Goal: Find specific page/section: Find specific page/section

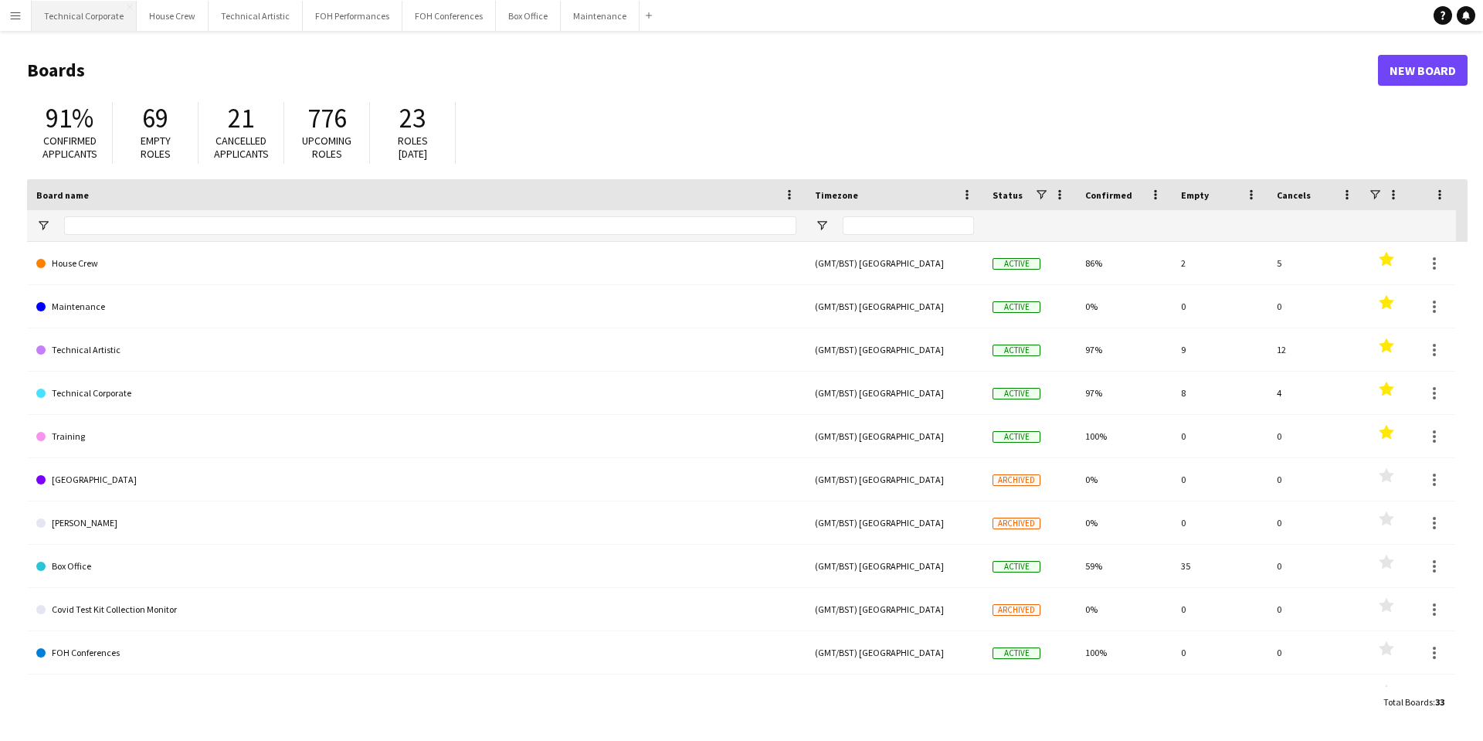
click at [80, 27] on button "Technical Corporate Close" at bounding box center [84, 16] width 105 height 30
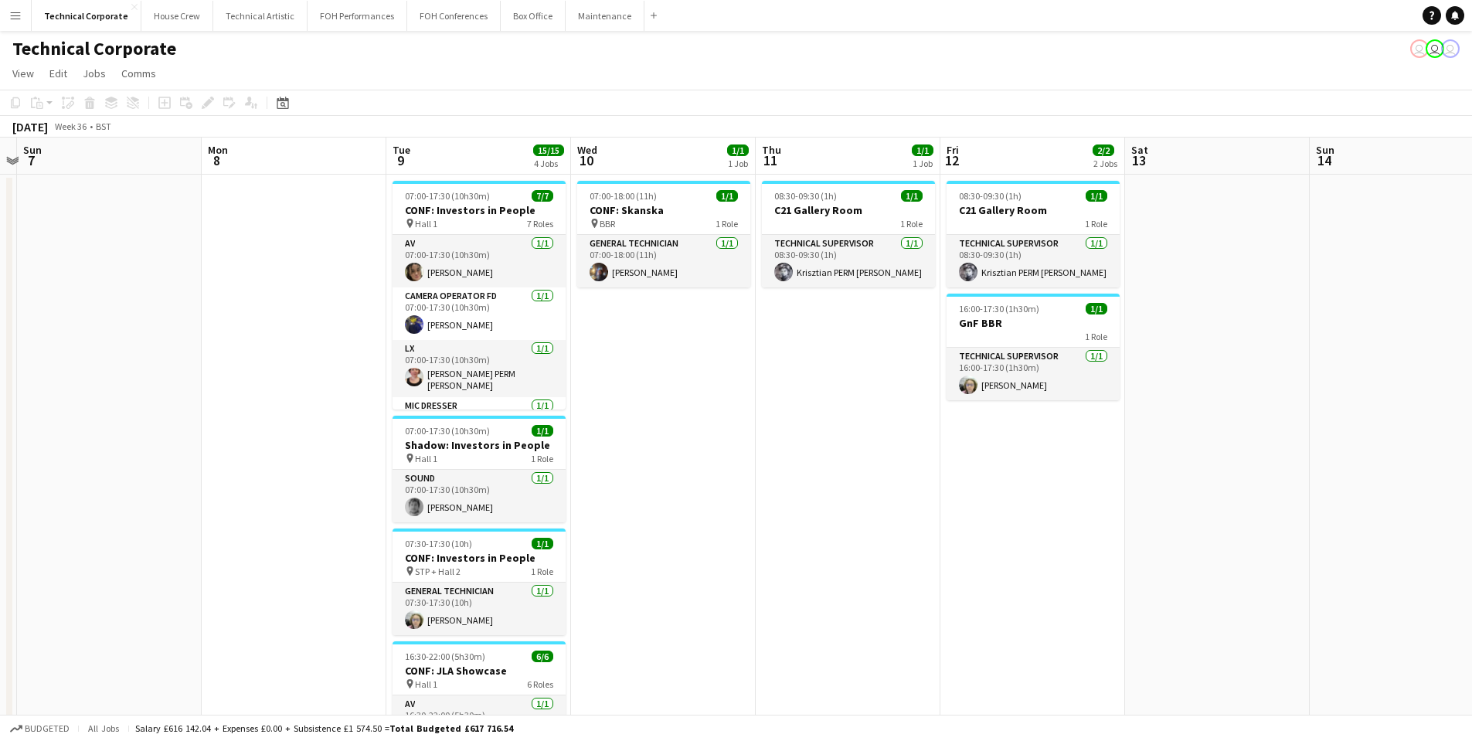
drag, startPoint x: 1017, startPoint y: 267, endPoint x: 243, endPoint y: 357, distance: 779.2
click at [243, 357] on app-calendar-viewport "Thu 4 Fri 5 Sat 6 Sun 7 Mon 8 Tue 9 15/15 4 Jobs Wed 10 1/1 1 Job Thu 11 1/1 1 …" at bounding box center [736, 534] width 1472 height 793
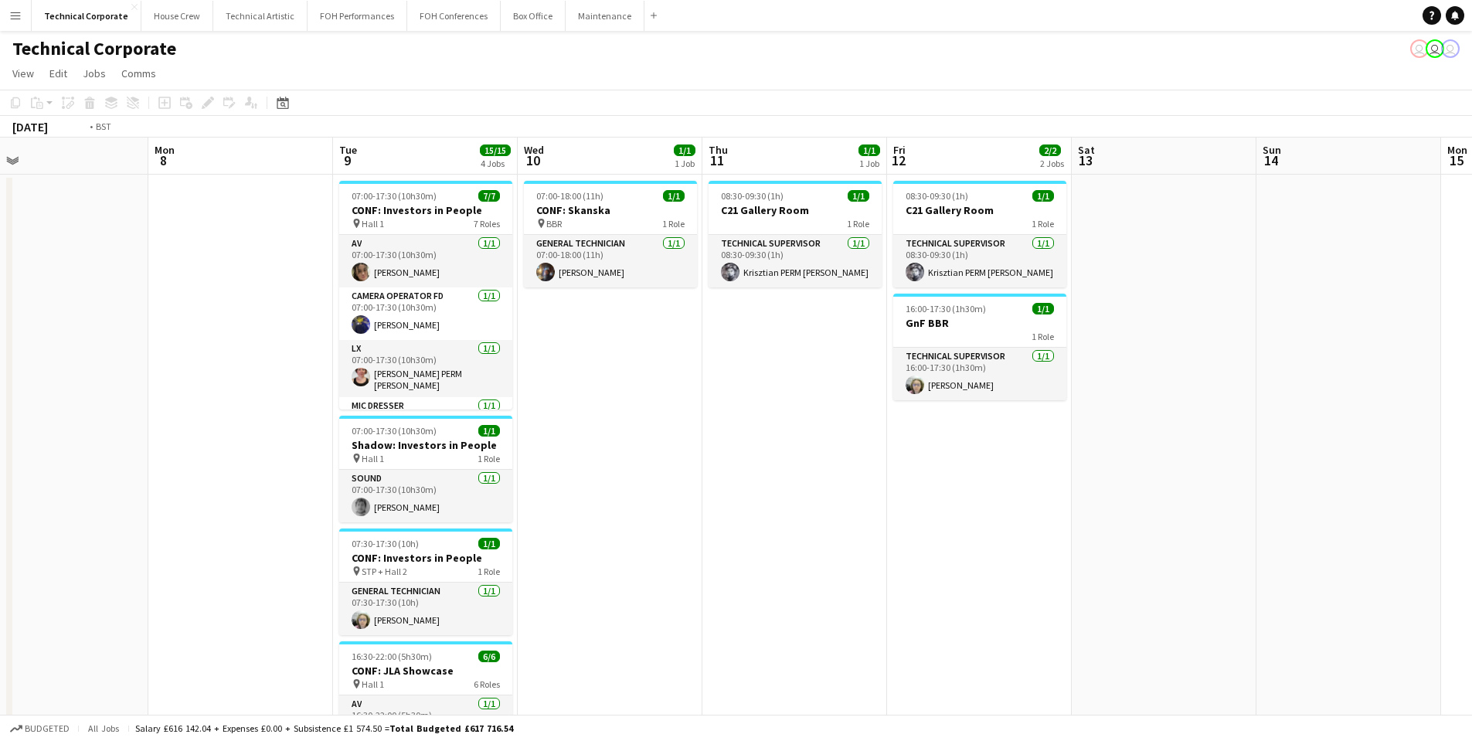
drag, startPoint x: 1367, startPoint y: 370, endPoint x: 380, endPoint y: 404, distance: 987.9
click at [358, 404] on app-calendar-viewport "Thu 4 Fri 5 Sat 6 Sun 7 Mon 8 Tue 9 15/15 4 Jobs Wed 10 1/1 1 Job Thu 11 1/1 1 …" at bounding box center [736, 534] width 1472 height 793
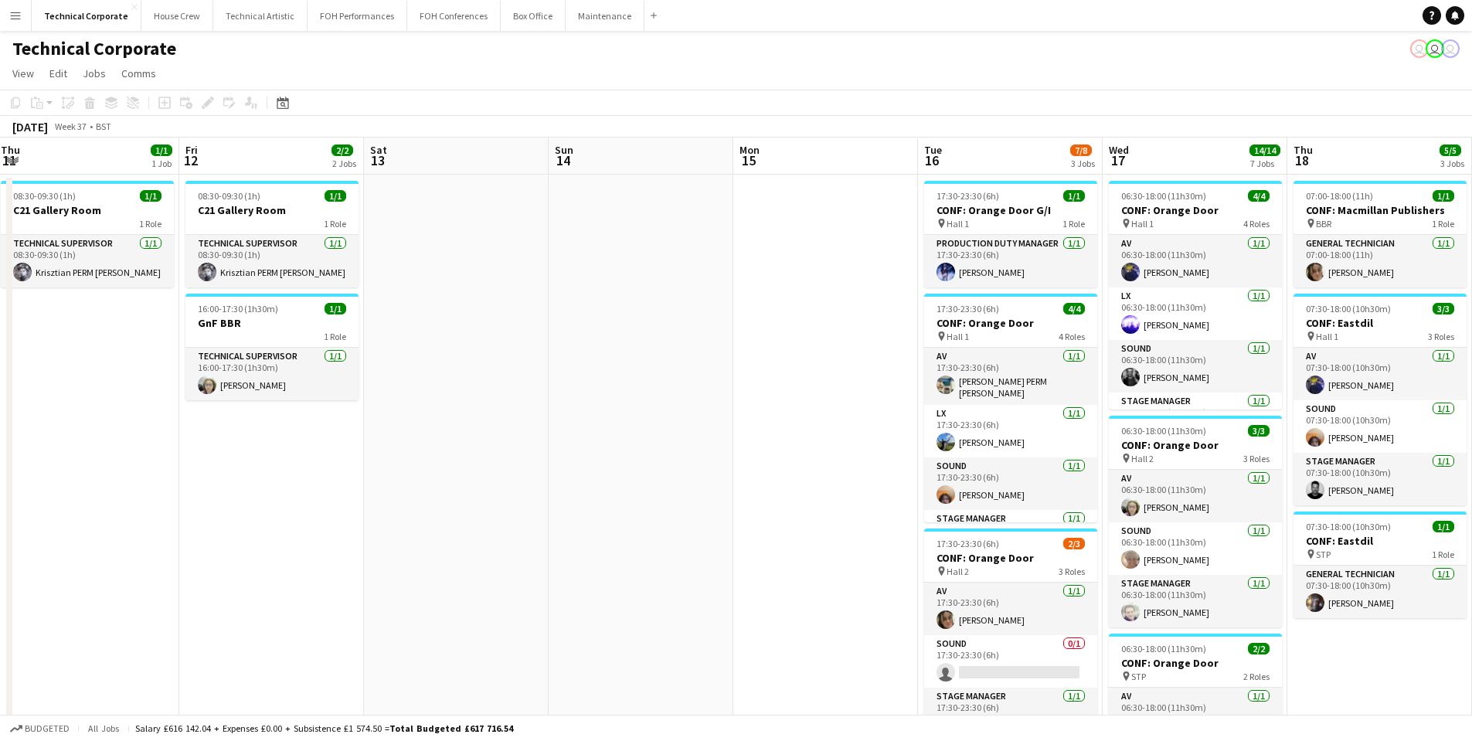
drag, startPoint x: 569, startPoint y: 381, endPoint x: 413, endPoint y: 384, distance: 156.1
click at [412, 384] on app-calendar-viewport "Tue 9 15/15 4 Jobs Wed 10 1/1 1 Job Thu 11 1/1 1 Job Fri 12 2/2 2 Jobs Sat 13 S…" at bounding box center [736, 743] width 1472 height 1211
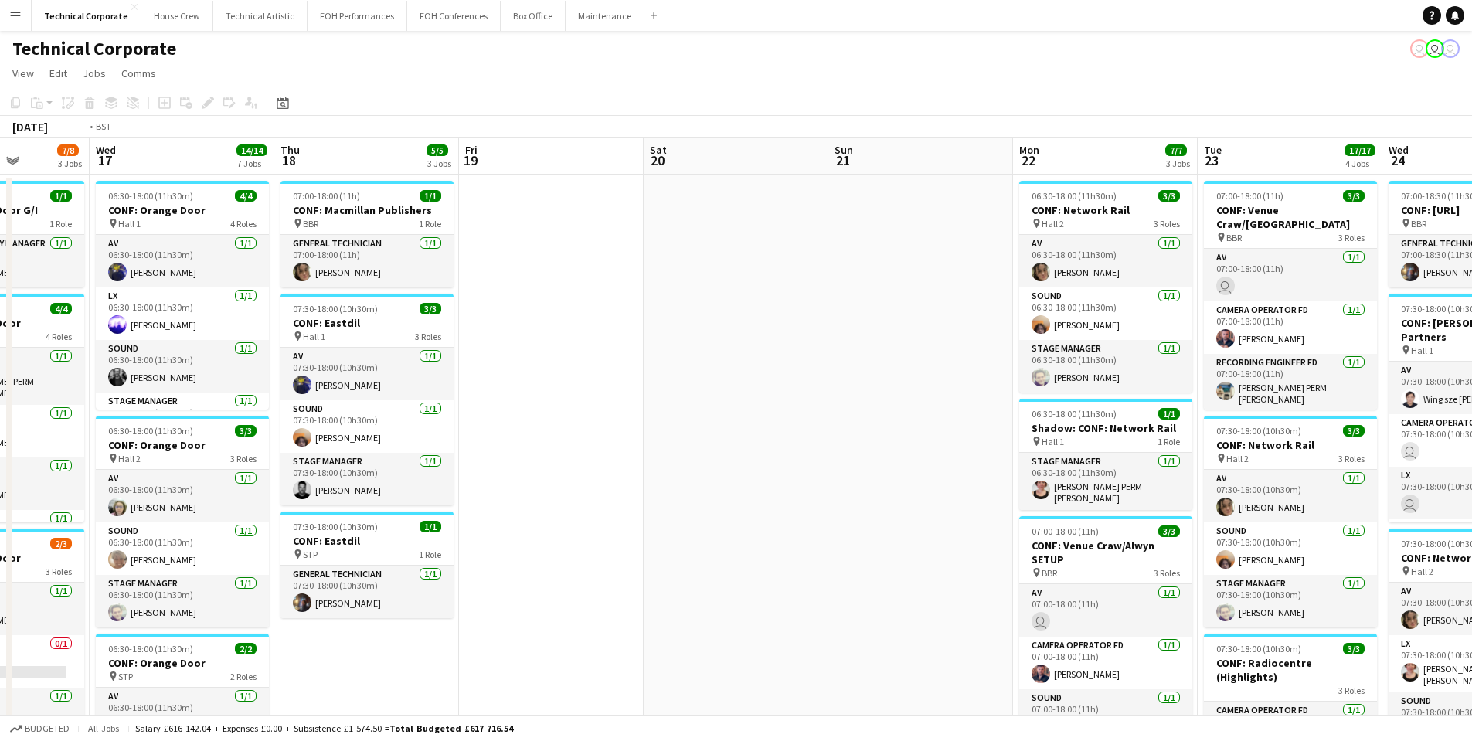
drag, startPoint x: 641, startPoint y: 392, endPoint x: 587, endPoint y: 392, distance: 54.1
click at [564, 391] on app-calendar-viewport "Fri 12 2/2 2 Jobs Sat 13 Sun 14 Mon 15 Tue 16 7/8 3 Jobs Wed 17 14/14 7 Jobs Th…" at bounding box center [736, 743] width 1472 height 1211
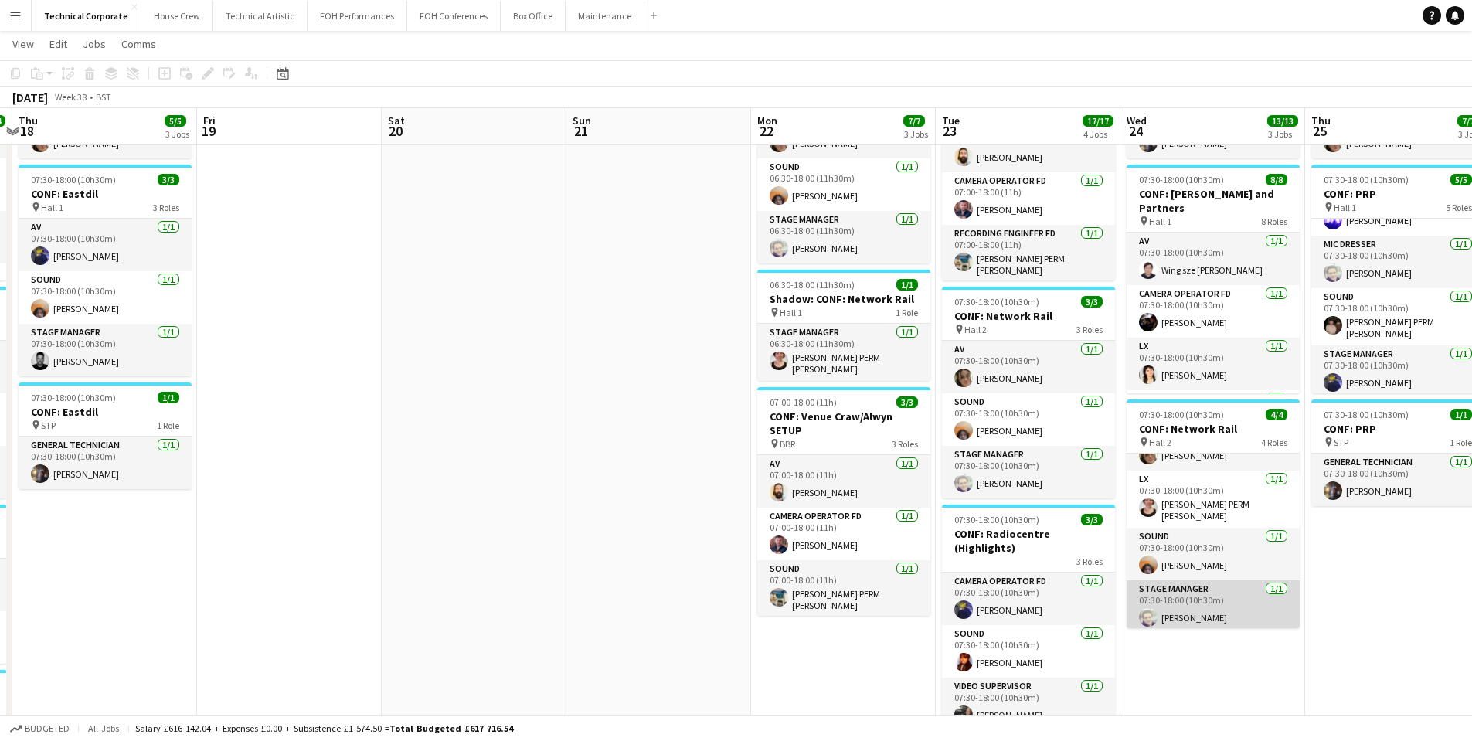
scroll to position [155, 0]
